Goal: Transaction & Acquisition: Purchase product/service

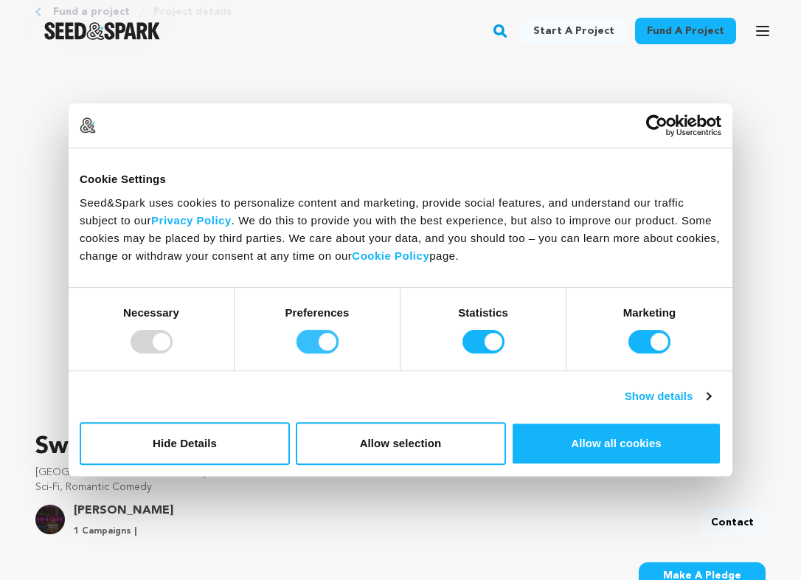
click at [324, 338] on input "Preferences" at bounding box center [318, 342] width 42 height 24
checkbox input "false"
click at [489, 344] on input "Statistics" at bounding box center [484, 342] width 42 height 24
checkbox input "false"
click at [654, 344] on input "Marketing" at bounding box center [650, 342] width 42 height 24
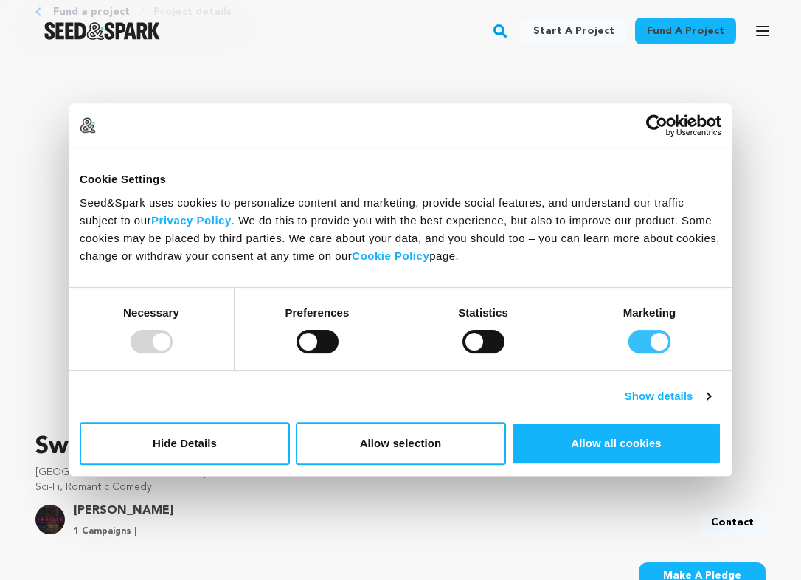
checkbox input "false"
click at [403, 431] on button "Allow selection" at bounding box center [401, 443] width 210 height 43
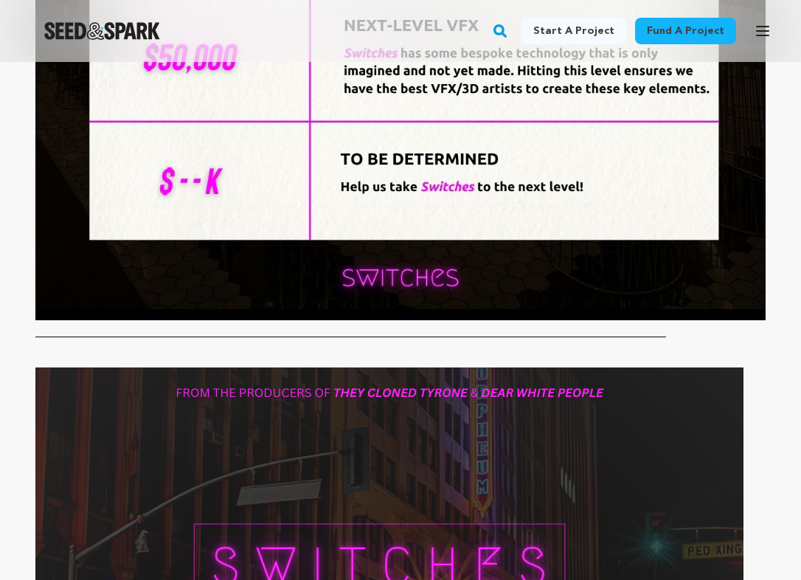
scroll to position [1961, 0]
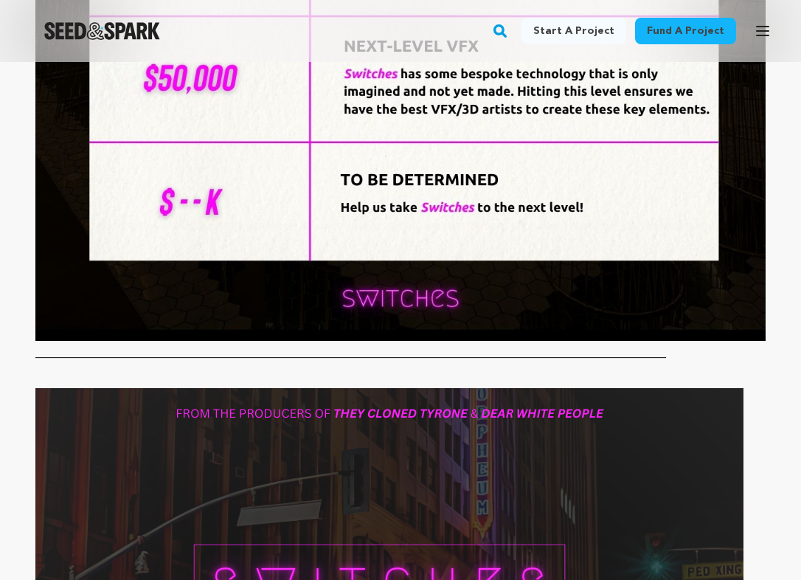
click at [403, 431] on img at bounding box center [389, 587] width 708 height 398
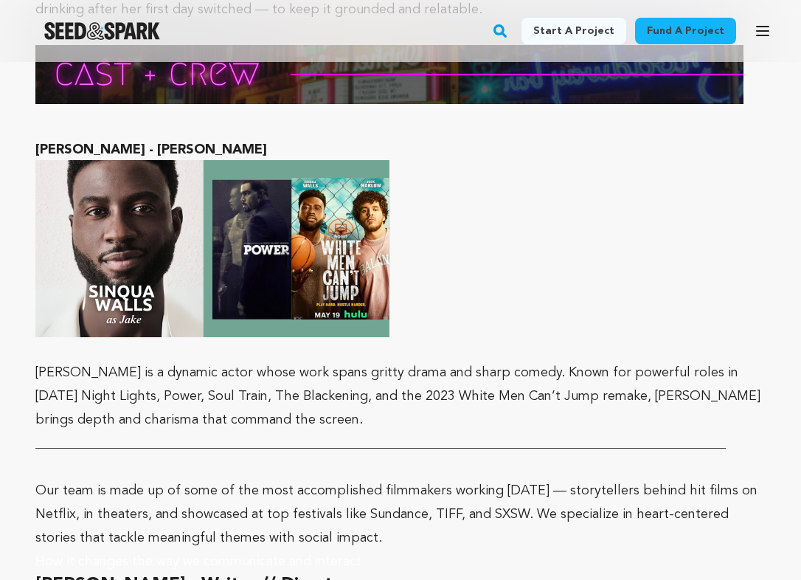
scroll to position [5114, 0]
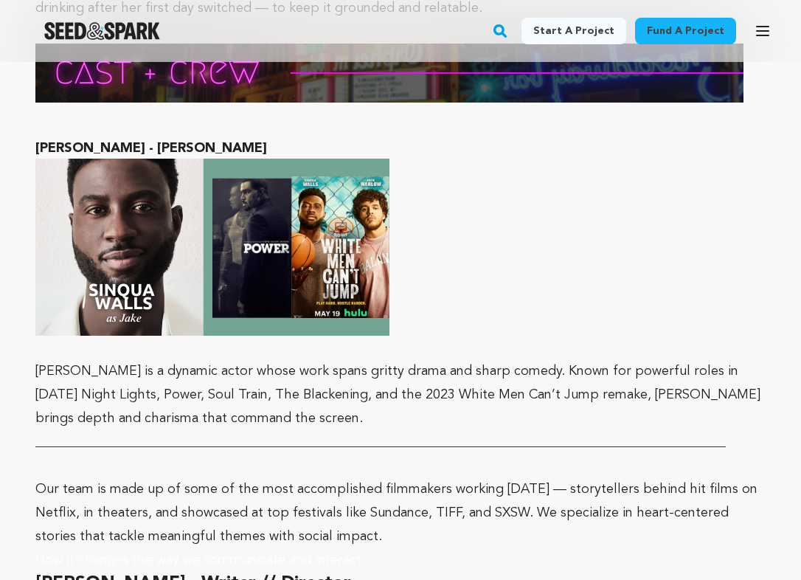
click at [403, 477] on p "Our team is made up of some of the most accomplished filmmakers working today —…" at bounding box center [400, 512] width 730 height 71
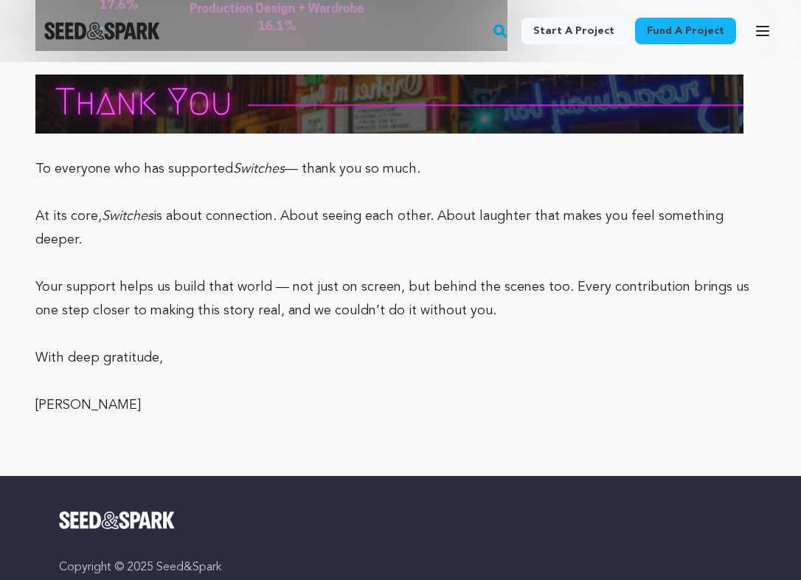
scroll to position [8173, 0]
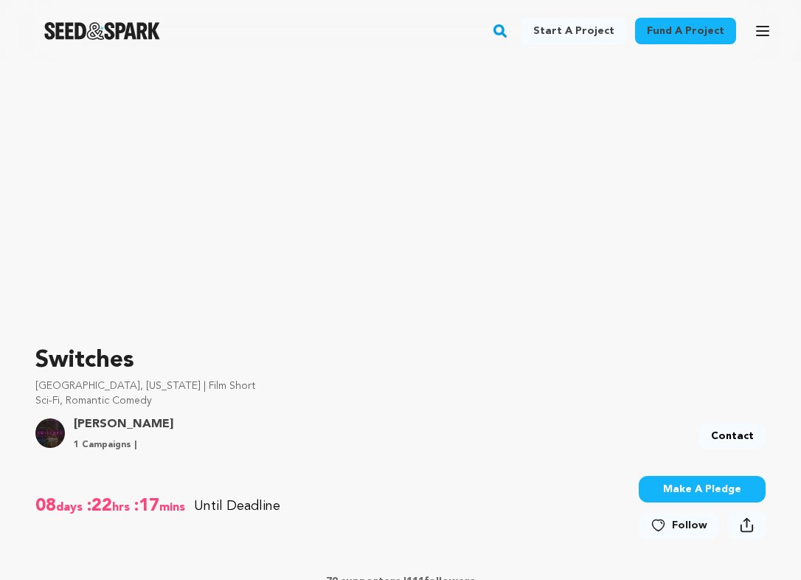
click at [685, 488] on button "Make A Pledge" at bounding box center [702, 489] width 127 height 27
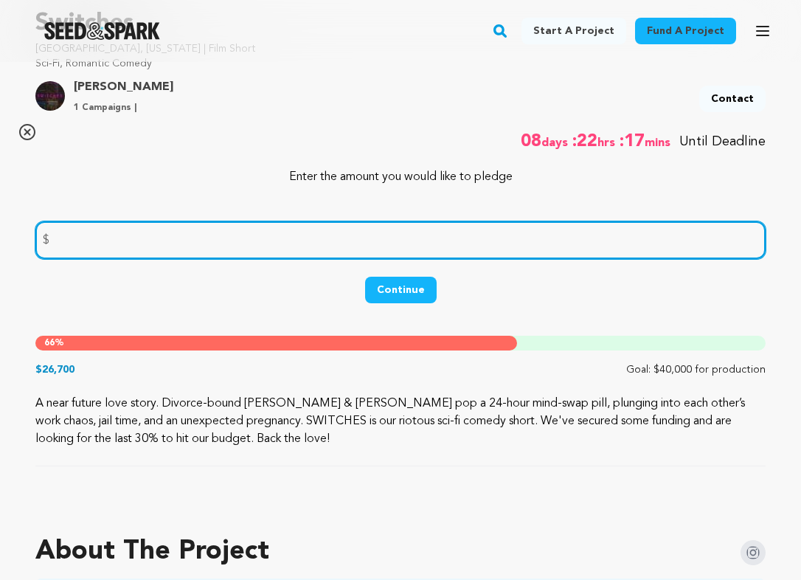
scroll to position [479, 0]
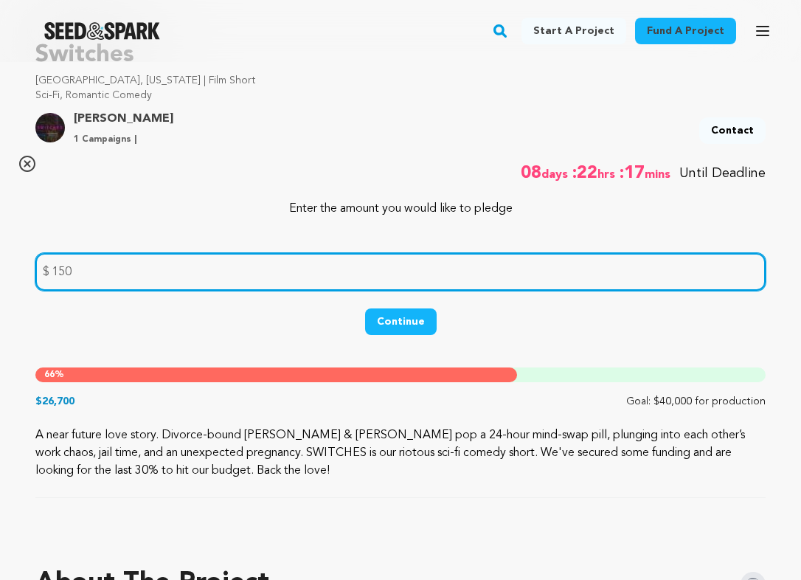
type input "150"
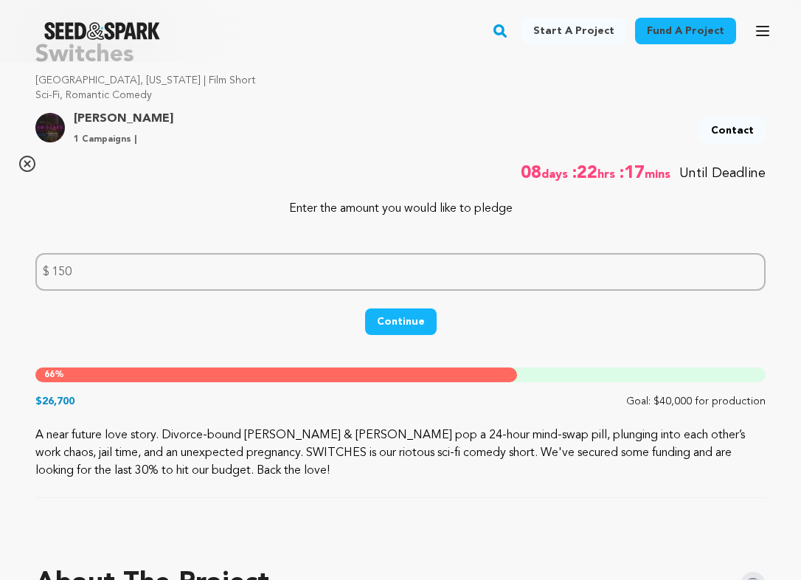
click at [396, 319] on button "Continue" at bounding box center [401, 321] width 72 height 27
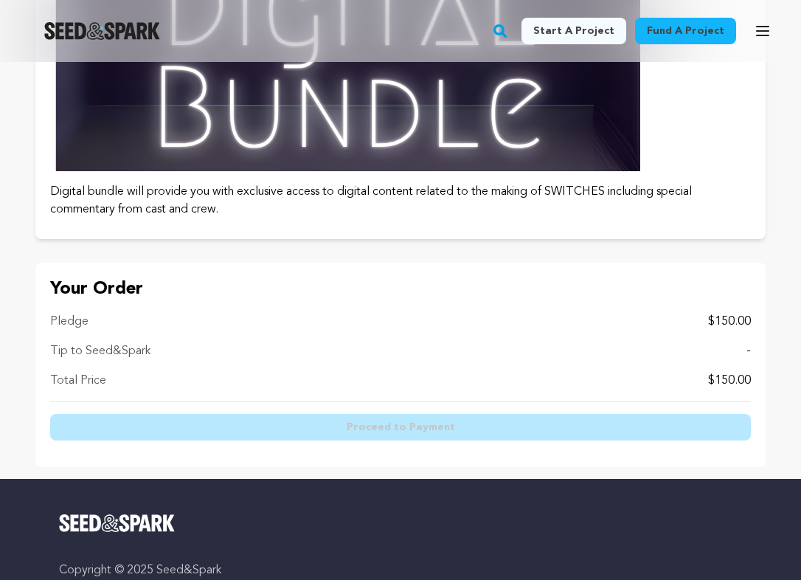
scroll to position [2243, 0]
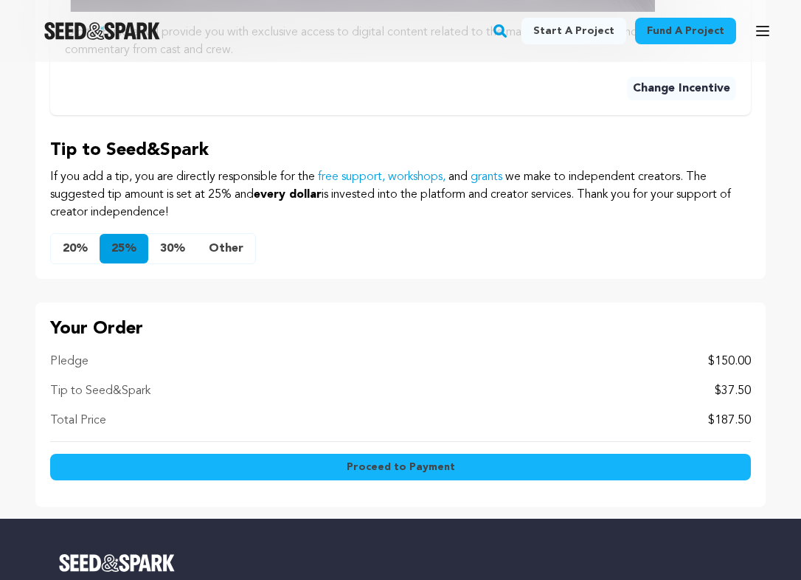
scroll to position [1483, 0]
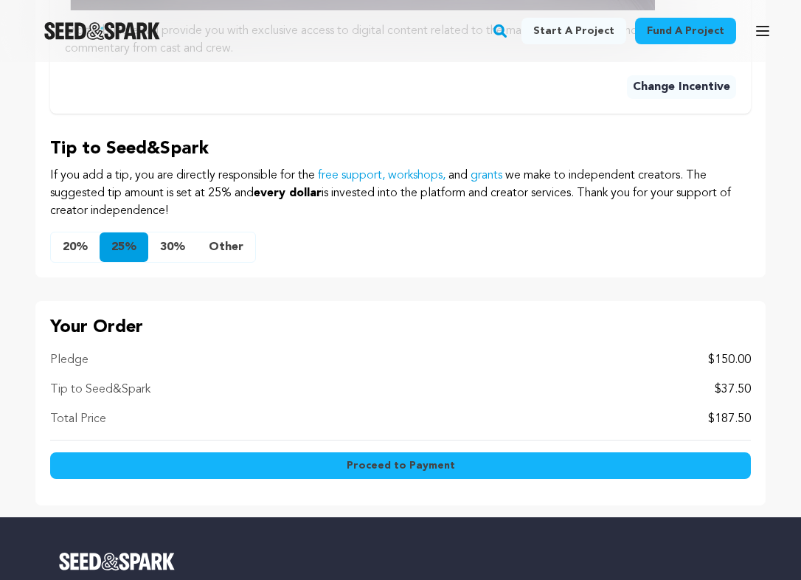
click at [215, 249] on button "Other" at bounding box center [226, 247] width 58 height 30
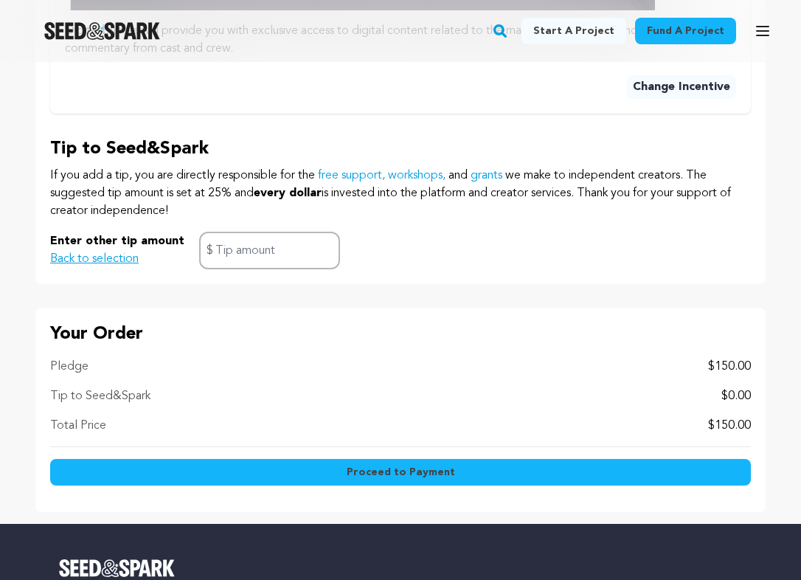
scroll to position [0, 0]
click at [252, 260] on input "text" at bounding box center [269, 251] width 141 height 38
type input "0"
click at [269, 337] on p "Your Order" at bounding box center [400, 334] width 701 height 24
click at [289, 467] on button "Proceed to Payment" at bounding box center [400, 472] width 701 height 27
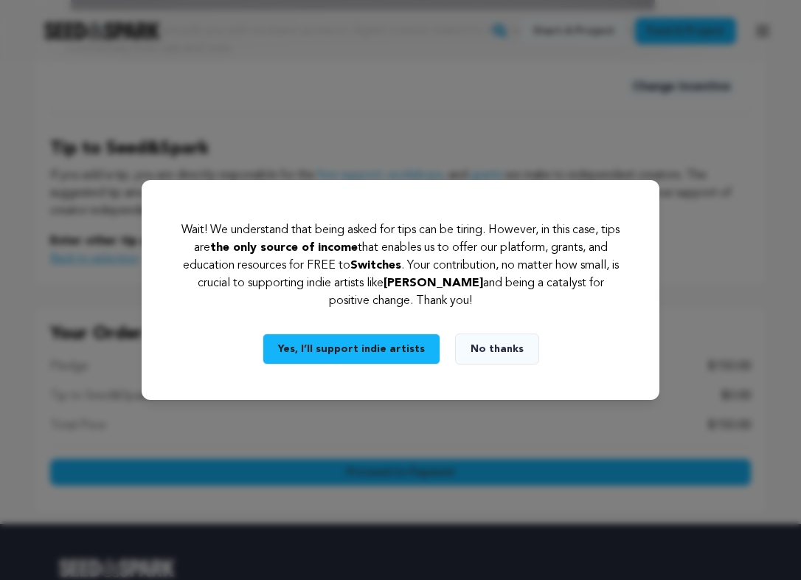
click at [467, 344] on button "No thanks" at bounding box center [497, 348] width 84 height 31
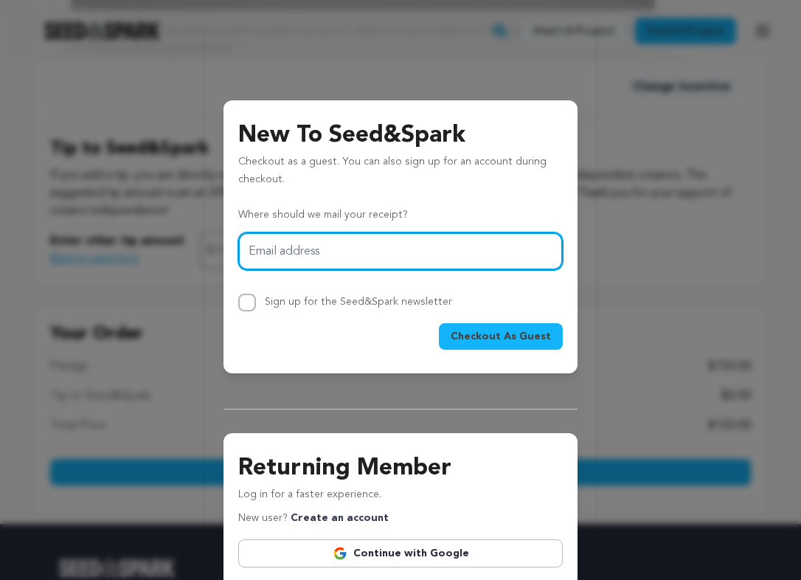
click at [437, 252] on input "Email address" at bounding box center [400, 251] width 325 height 38
type input "[EMAIL_ADDRESS][DOMAIN_NAME]"
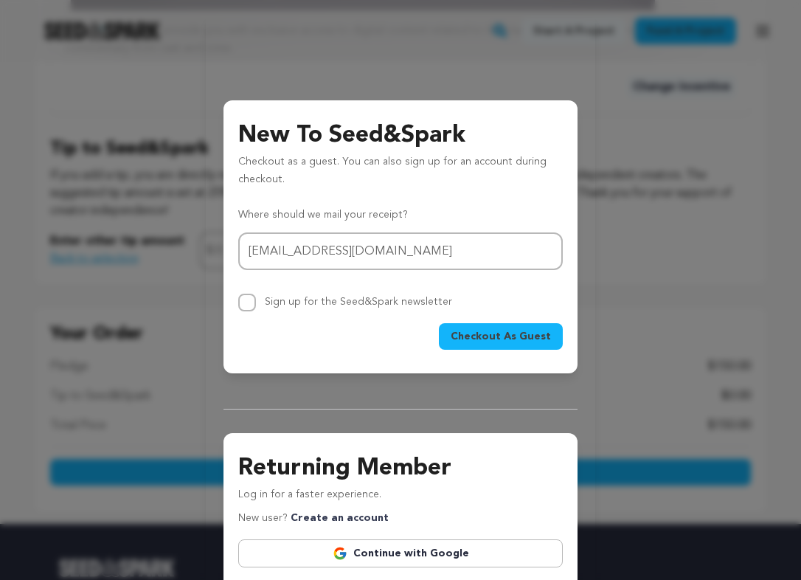
click at [516, 336] on span "Checkout As Guest" at bounding box center [501, 336] width 100 height 15
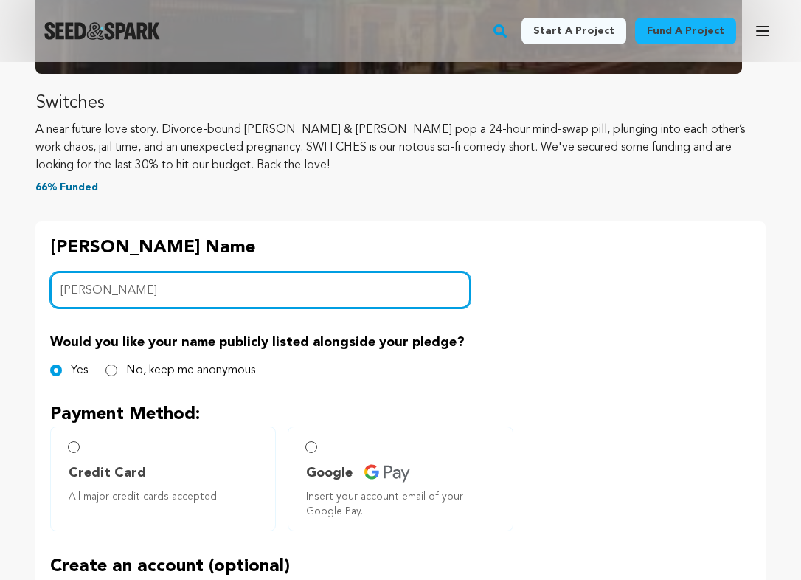
type input "Winnie Carrillo"
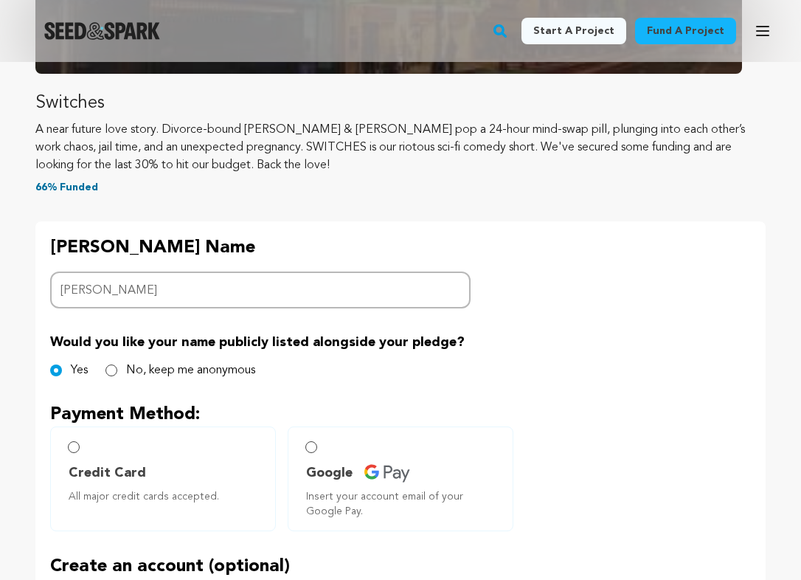
click at [639, 327] on div "Backer's Name Backer Name Winnie Carrillo Would you like your name publicly lis…" at bounding box center [400, 509] width 730 height 577
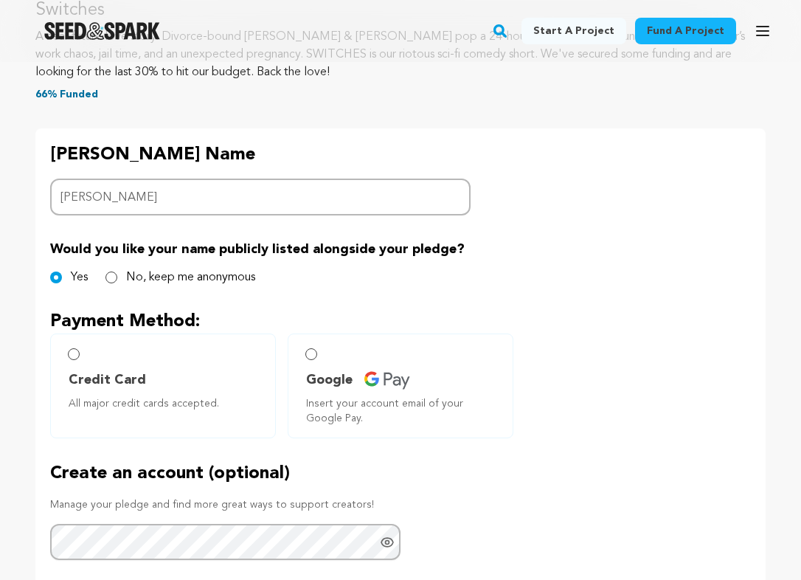
scroll to position [623, 0]
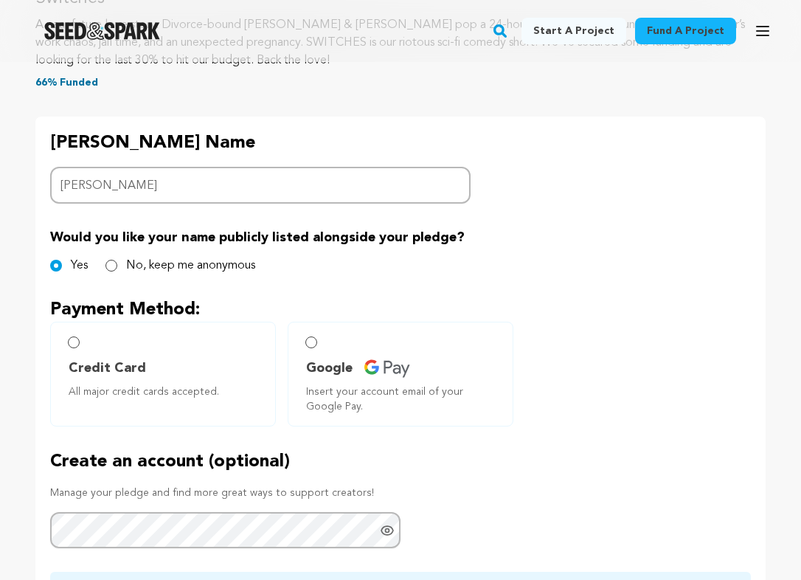
click at [83, 345] on label "Credit Card All major credit cards accepted." at bounding box center [163, 374] width 226 height 105
radio input "true"
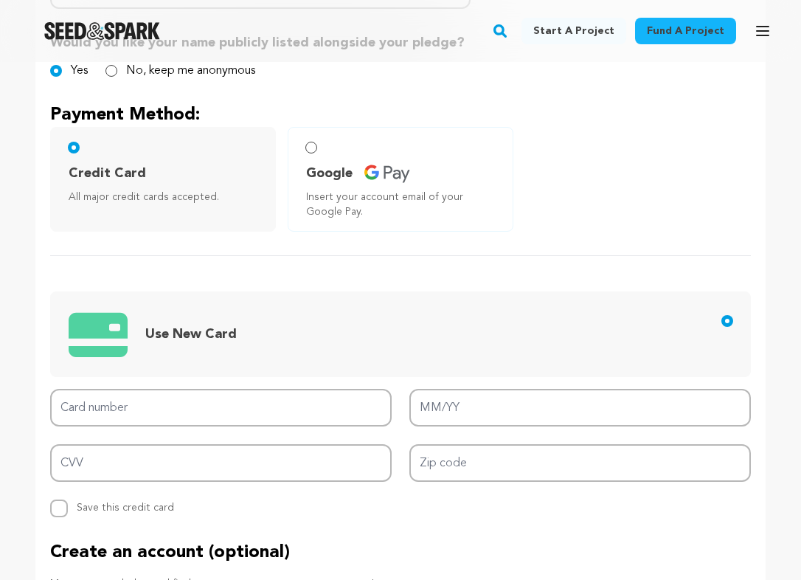
scroll to position [851, 0]
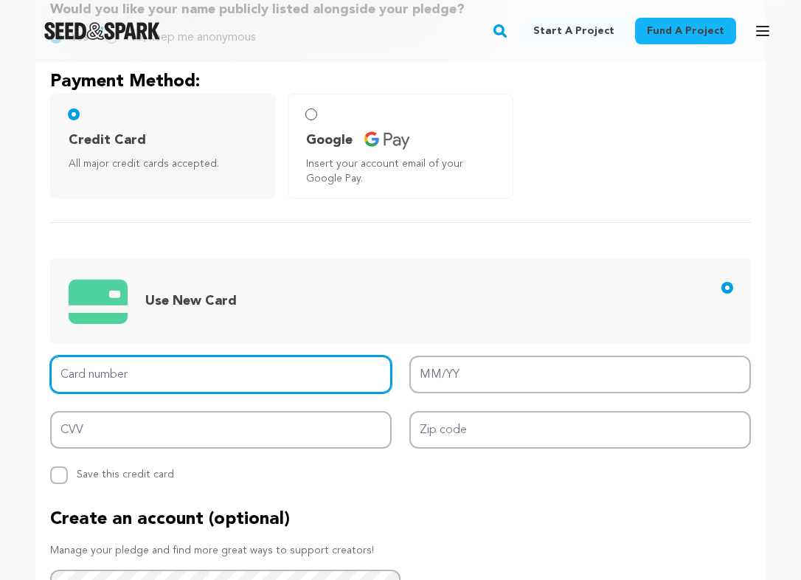
click at [184, 376] on input "Card number" at bounding box center [221, 375] width 342 height 38
type input "4400 6666 3361 7796"
type input "10/26"
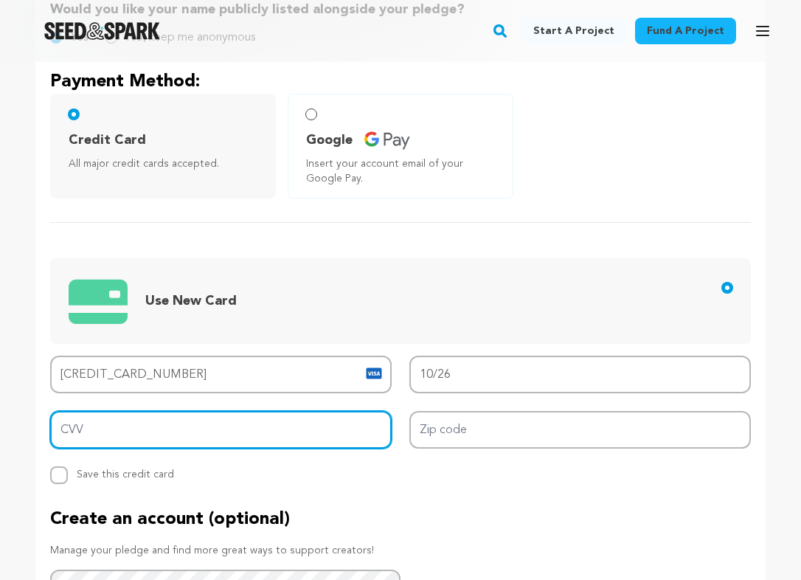
click at [324, 419] on input "CVV" at bounding box center [221, 430] width 342 height 38
type input "930"
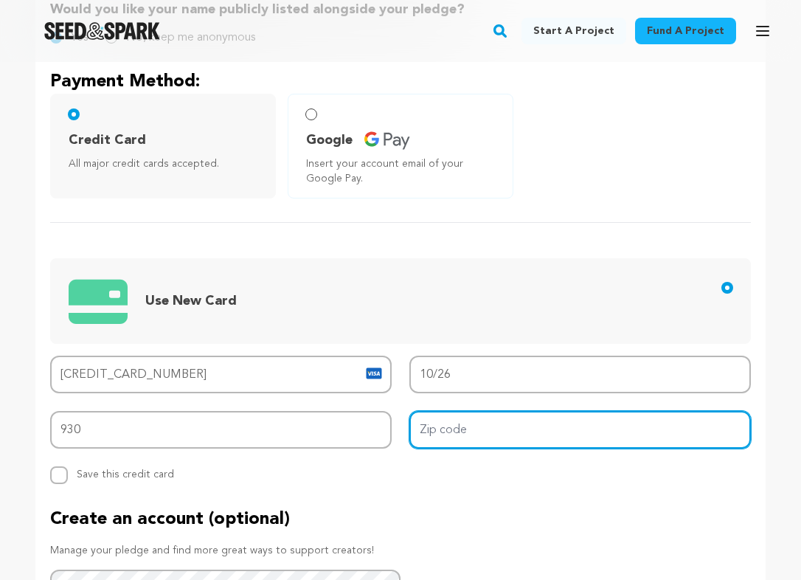
click at [496, 433] on input "Zip code" at bounding box center [580, 430] width 342 height 38
type input "90019"
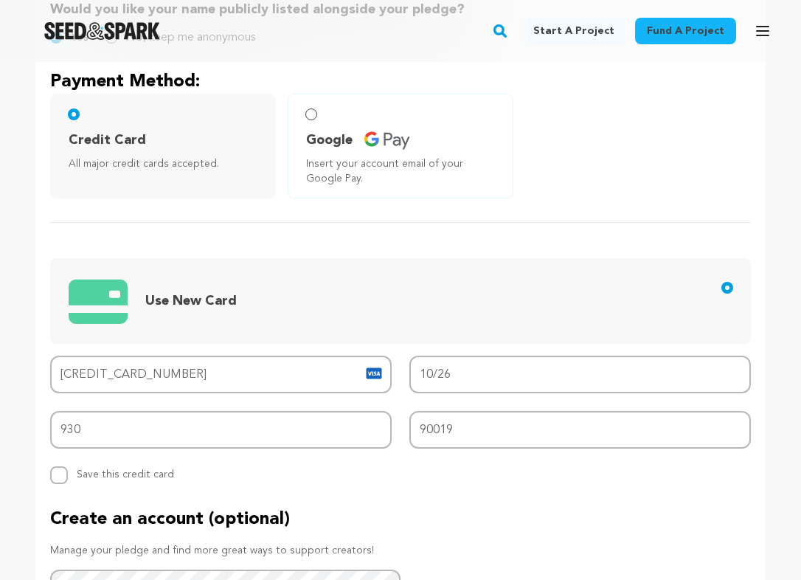
click at [401, 480] on div "Card number 4400 6666 3361 7796 MM/YY 10/26 CVV 930 Zip code 90019 Replace save…" at bounding box center [400, 420] width 701 height 128
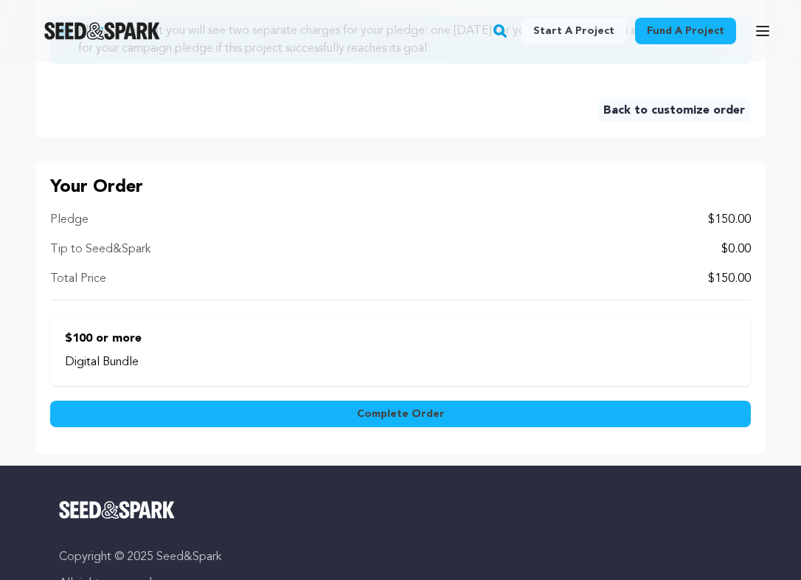
scroll to position [1478, 0]
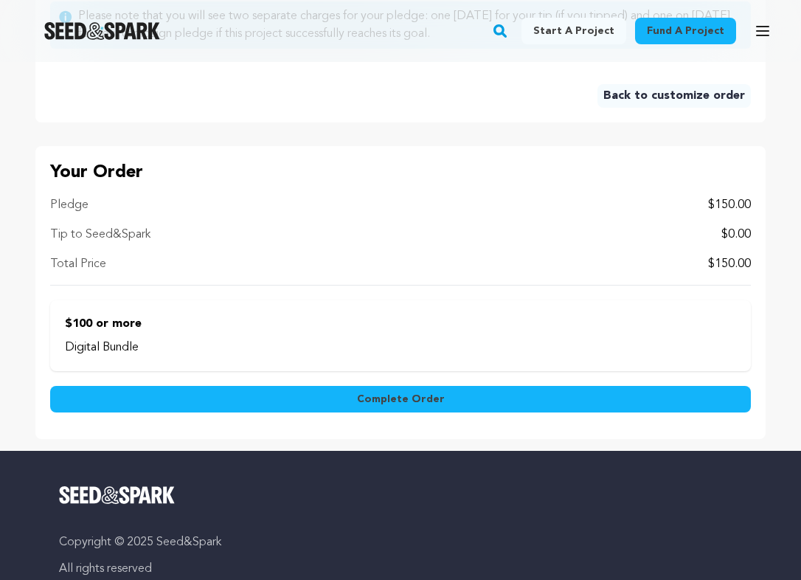
click at [637, 399] on button "Complete Order" at bounding box center [400, 399] width 701 height 27
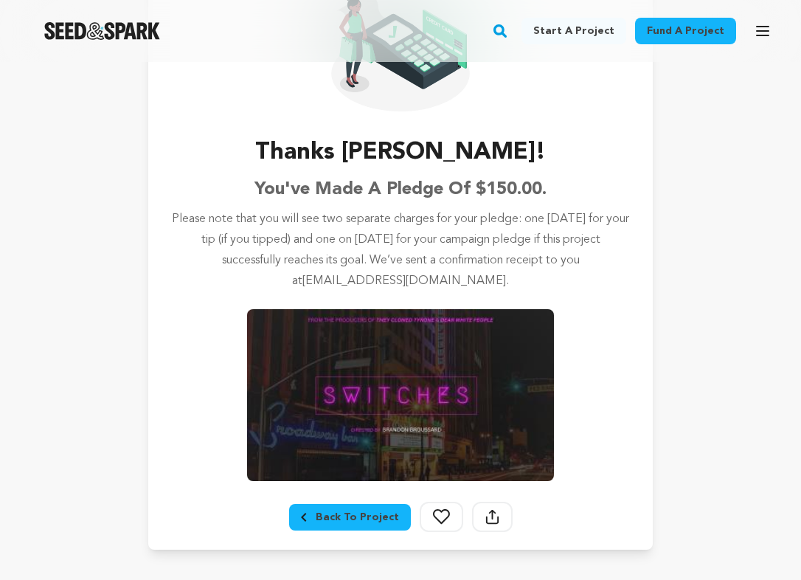
scroll to position [156, 0]
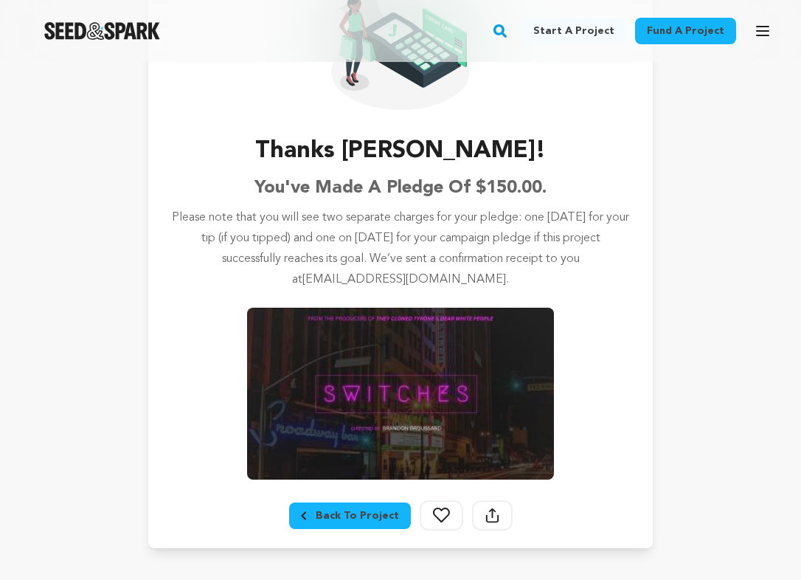
click at [704, 424] on div "Project details Checkout Thanks [PERSON_NAME]! You've made a pledge of $150.00.…" at bounding box center [400, 241] width 801 height 671
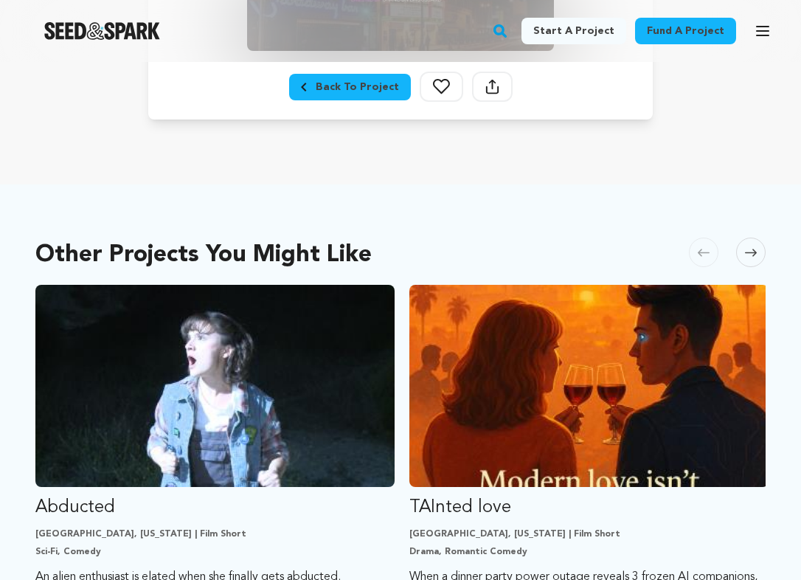
scroll to position [606, 0]
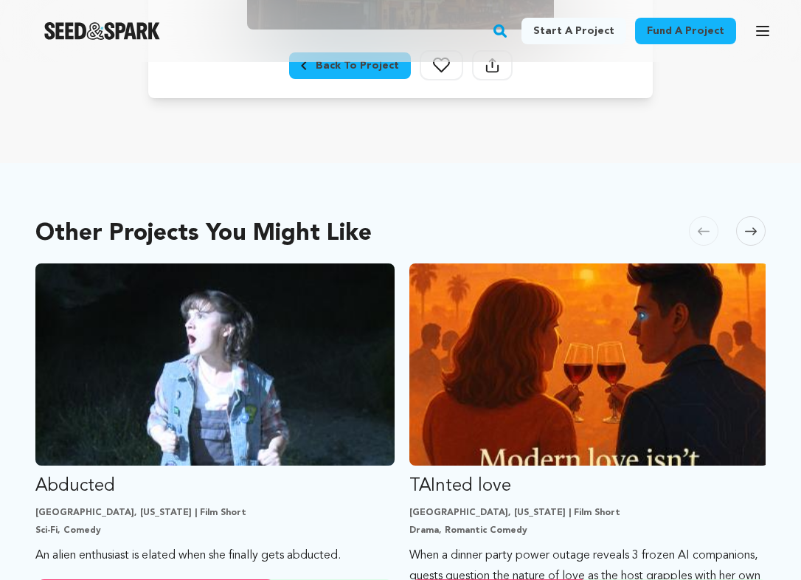
click at [758, 157] on main "Fund a project Start a project Search Login Sign up Start a project" at bounding box center [400, 304] width 801 height 1821
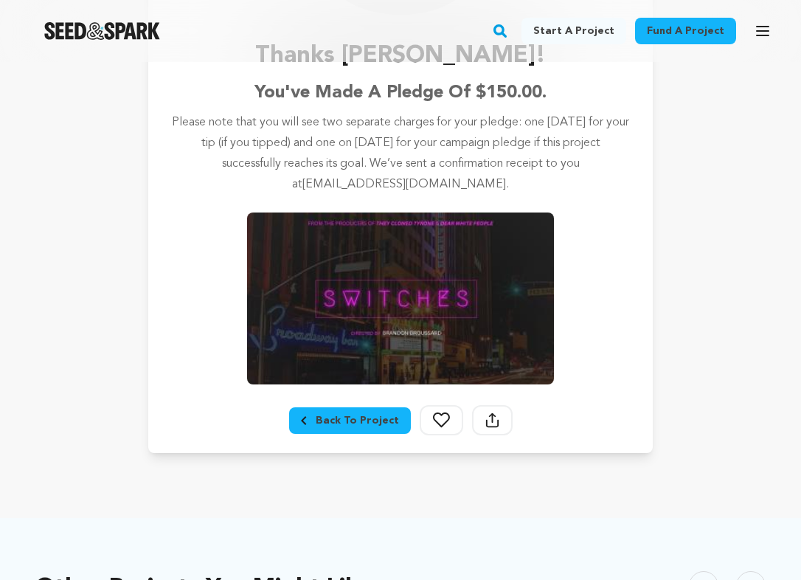
scroll to position [0, 0]
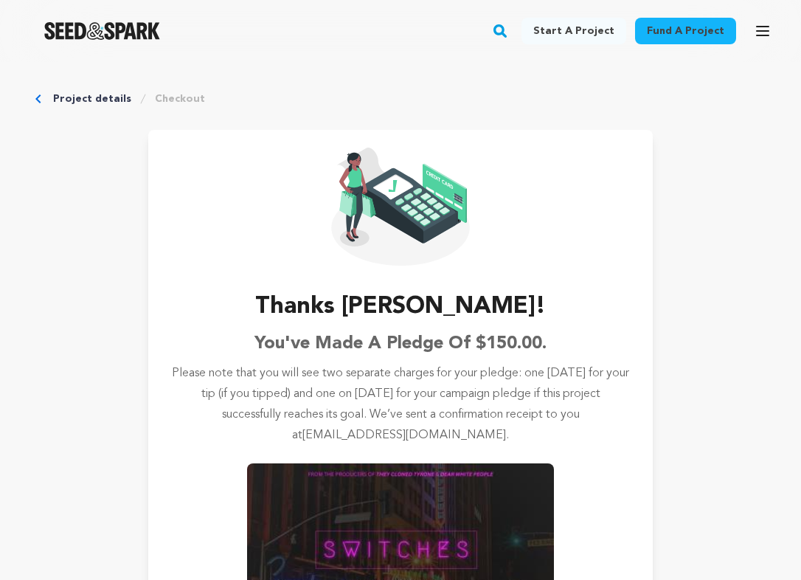
click at [110, 97] on link "Project details" at bounding box center [92, 98] width 78 height 15
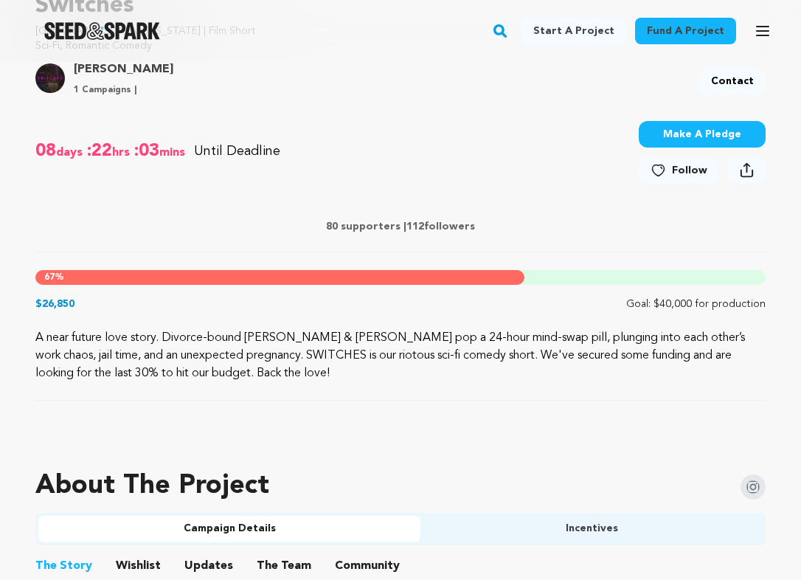
scroll to position [526, 0]
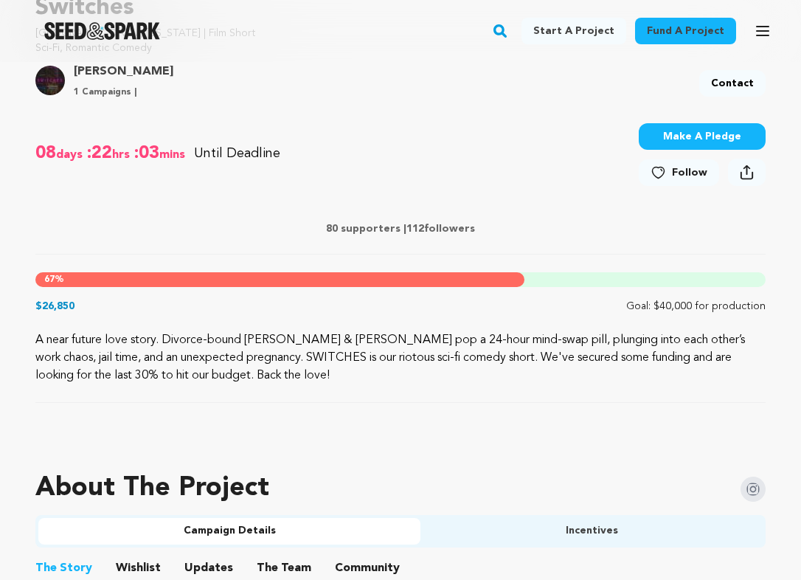
click at [376, 226] on p "80 supporters | 112 followers" at bounding box center [400, 228] width 730 height 15
click at [52, 305] on p "$26,850" at bounding box center [54, 306] width 39 height 15
